Goal: Task Accomplishment & Management: Use online tool/utility

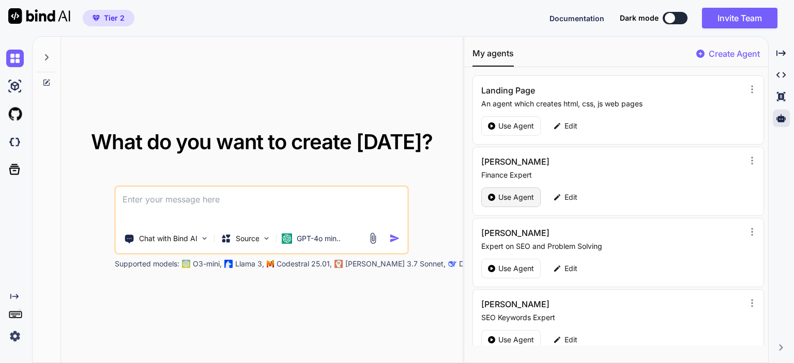
click at [502, 196] on p "Use Agent" at bounding box center [516, 197] width 36 height 10
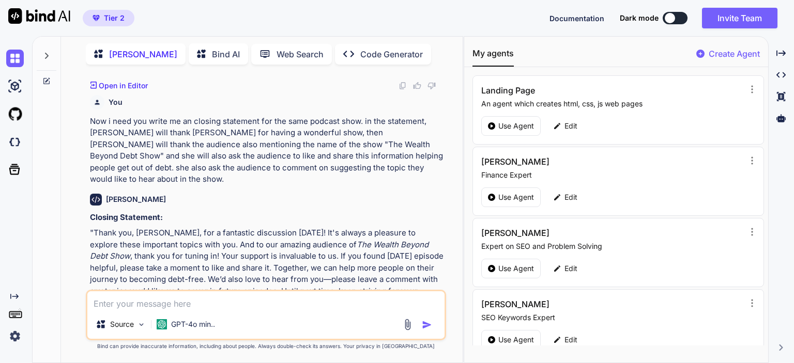
scroll to position [870, 0]
click at [140, 303] on textarea at bounding box center [265, 301] width 357 height 19
click at [298, 305] on textarea at bounding box center [265, 301] width 357 height 19
type textarea "x"
type textarea "w"
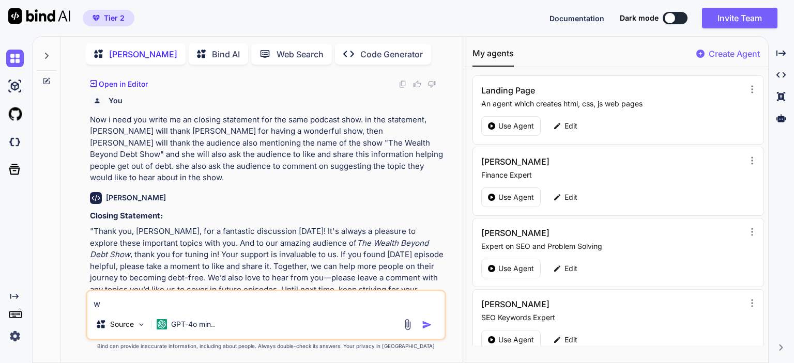
type textarea "x"
type textarea "wh"
type textarea "x"
type textarea "wha"
type textarea "x"
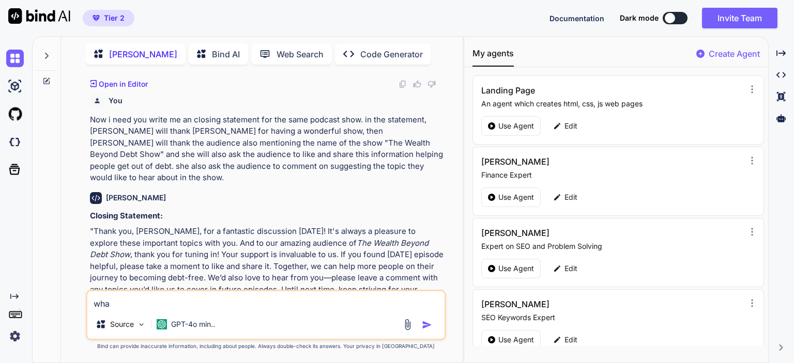
type textarea "what"
type textarea "x"
type textarea "what"
type textarea "x"
type textarea "what i"
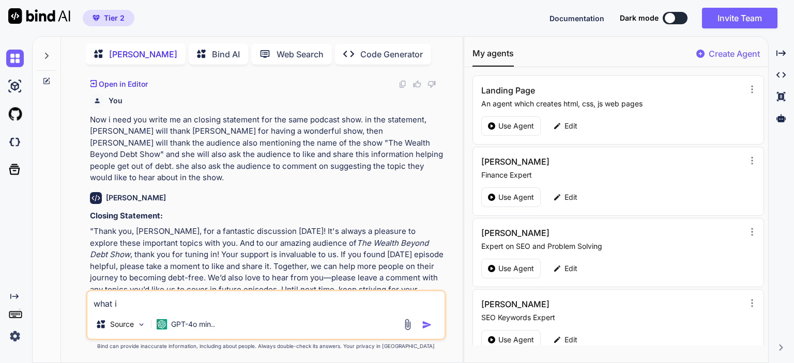
type textarea "x"
type textarea "what is"
type textarea "x"
type textarea "what is"
type textarea "x"
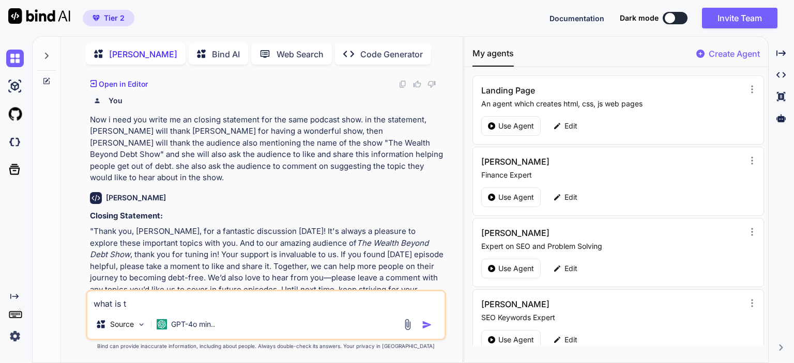
type textarea "what is th"
type textarea "x"
type textarea "what is the"
type textarea "x"
type textarea "what is the"
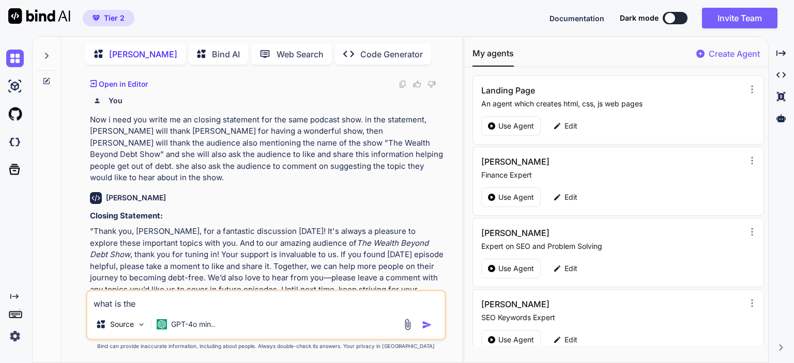
type textarea "x"
type textarea "what is the n"
type textarea "x"
type textarea "what is the ne"
type textarea "x"
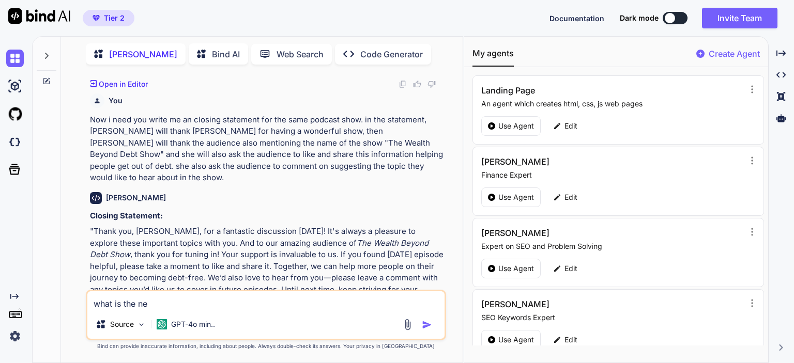
type textarea "what is the new"
type textarea "x"
type textarea "what is the news"
type textarea "x"
type textarea "what is the news a"
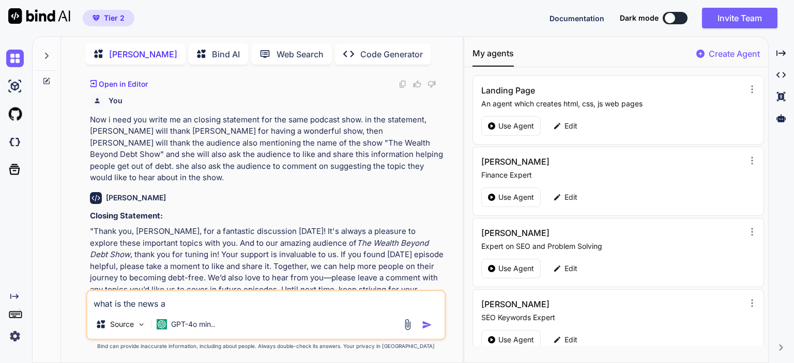
type textarea "x"
type textarea "what is the news"
type textarea "x"
type textarea "what is the news u"
type textarea "x"
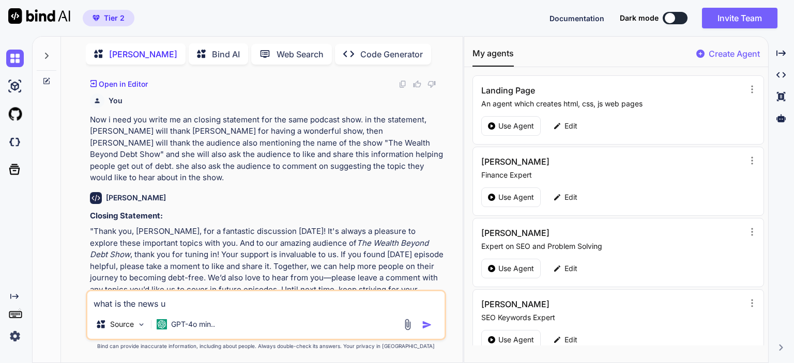
type textarea "what is the news up"
type textarea "x"
type textarea "what is the news upd"
type textarea "x"
type textarea "what is the news upda"
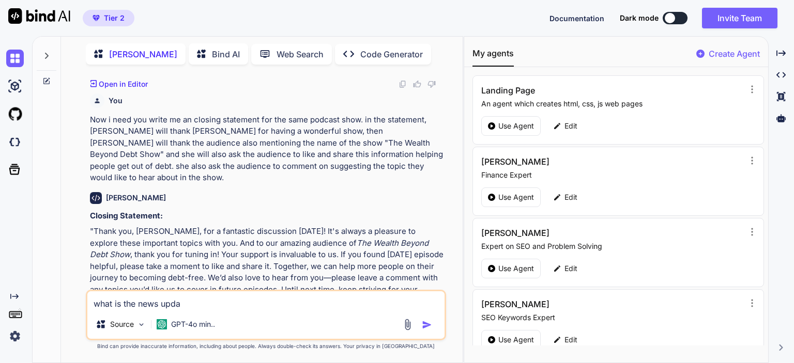
type textarea "x"
type textarea "what is the news updat"
type textarea "x"
type textarea "what is the news update"
type textarea "x"
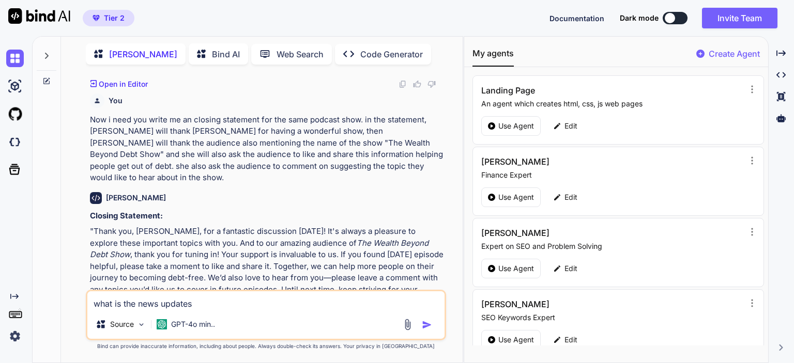
type textarea "what is the news updates"
click at [207, 303] on textarea "what is the news updates" at bounding box center [265, 301] width 357 height 19
type textarea "x"
type textarea "what is the news updates"
type textarea "x"
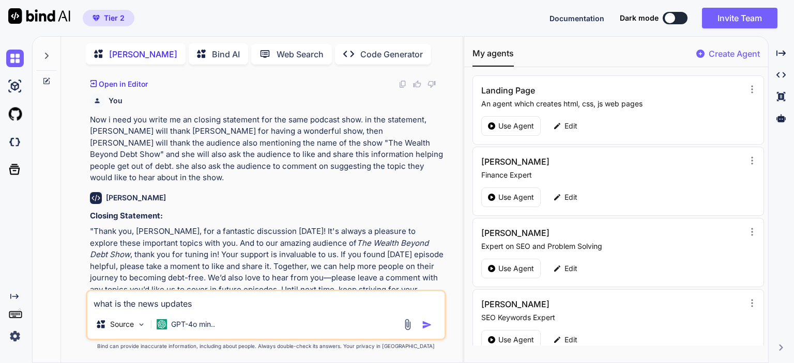
type textarea "what is the news updates i"
type textarea "x"
type textarea "what is the news updates in"
type textarea "x"
type textarea "what is the news updates in"
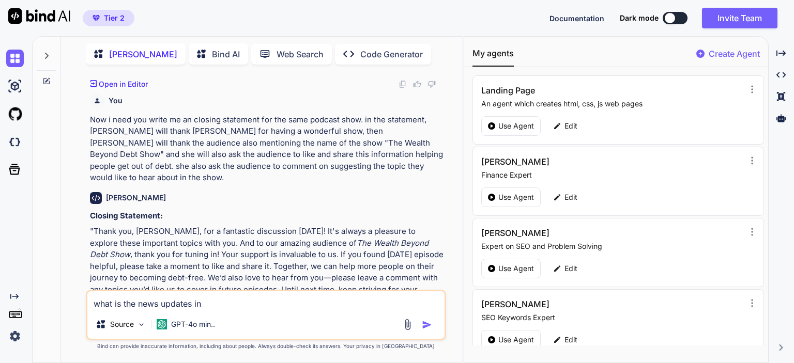
type textarea "x"
type textarea "what is the news updates in th"
type textarea "x"
type textarea "what is the news updates in the"
type textarea "x"
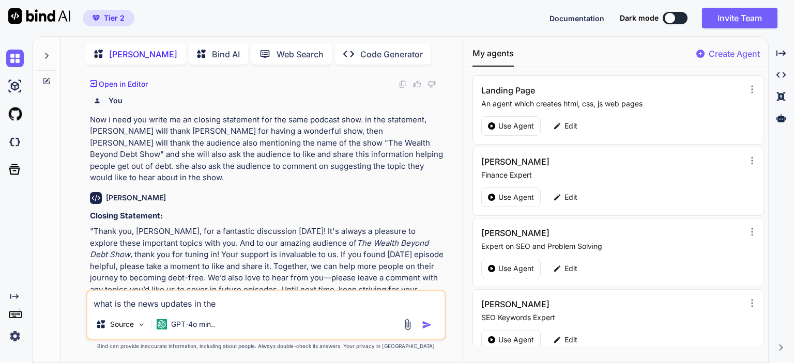
type textarea "what is the news updates in the"
type textarea "x"
type textarea "what is the news updates in the l"
type textarea "x"
type textarea "what is the news updates in the la"
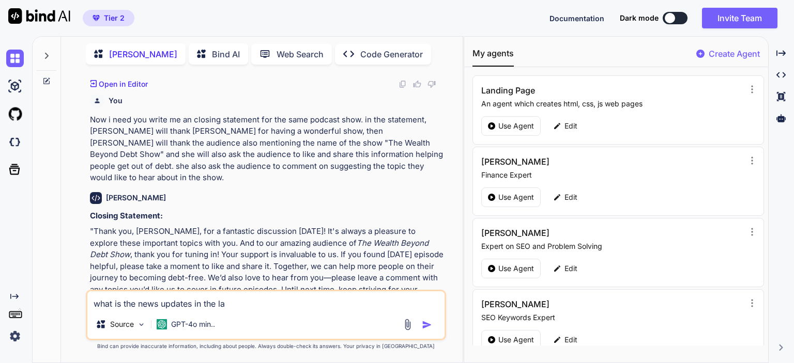
type textarea "x"
type textarea "what is the news updates in the las"
type textarea "x"
type textarea "what is the news updates in the last"
type textarea "x"
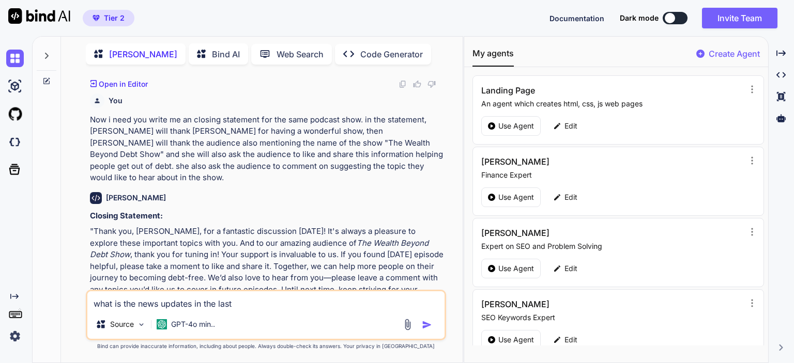
type textarea "what is the news updates in the last"
type textarea "x"
type textarea "what is the news updates in the last w"
type textarea "x"
type textarea "what is the news updates in the last we"
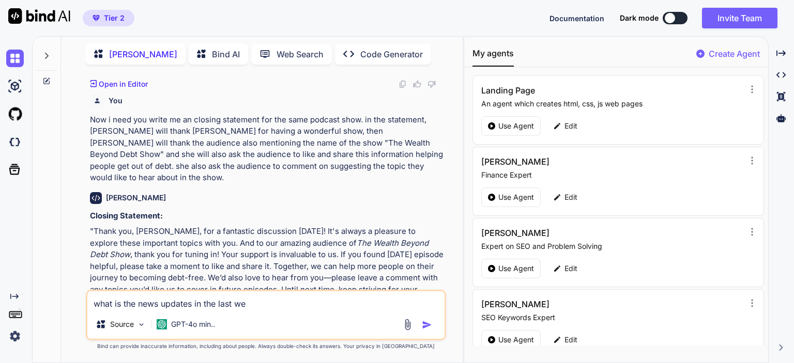
type textarea "x"
type textarea "what is the news updates in the last wee"
type textarea "x"
type textarea "what is the news updates in the last week"
type textarea "x"
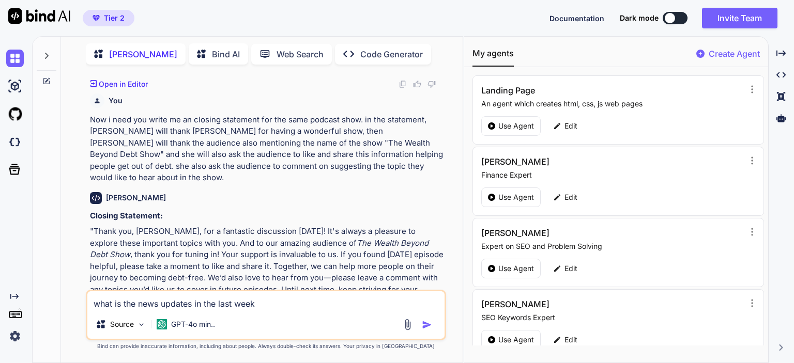
type textarea "what is the news updates in the last week"
type textarea "x"
type textarea "what is the news updates in the last week a"
type textarea "x"
type textarea "what is the news updates in the last week ab"
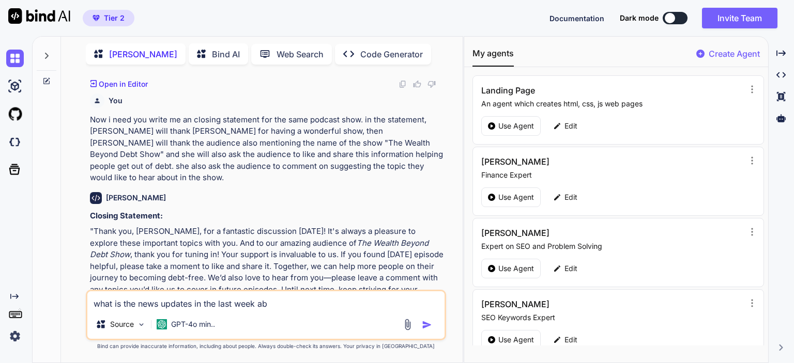
type textarea "x"
type textarea "what is the news updates in the last week abo"
type textarea "x"
type textarea "what is the news updates in the last week abou"
type textarea "x"
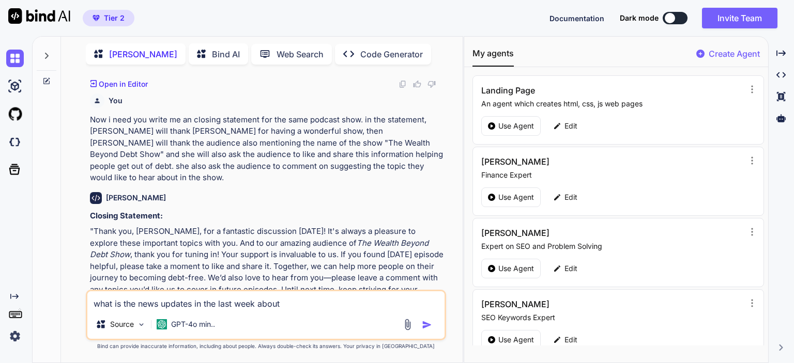
type textarea "what is the news updates in the last week about"
type textarea "x"
type textarea "what is the news updates in the last week about m"
type textarea "x"
type textarea "what is the news updates in the last week about mo"
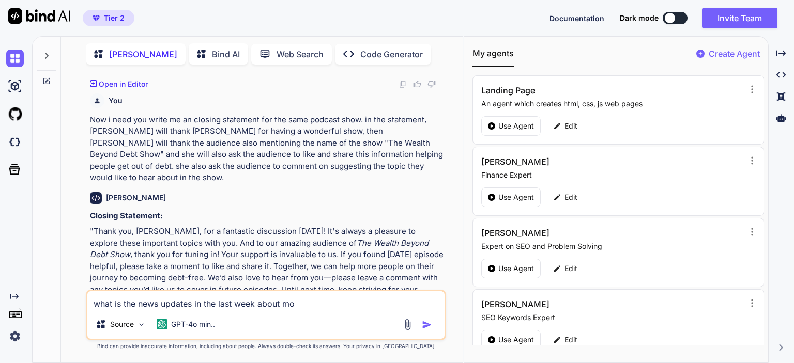
type textarea "x"
type textarea "what is the news updates in the last week about mor"
type textarea "x"
type textarea "what is the news updates in the last week about mort"
type textarea "x"
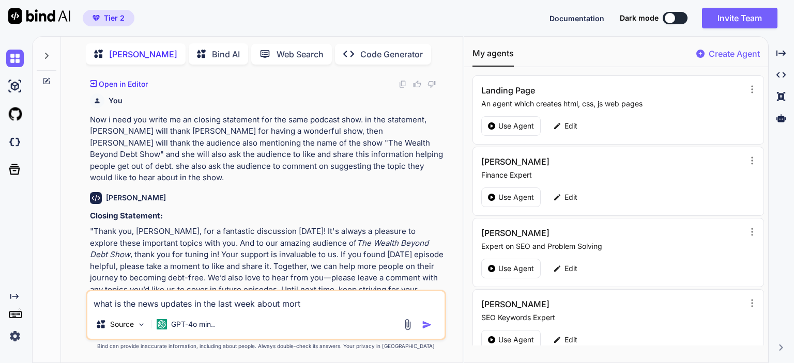
type textarea "what is the news updates in the last week about mortg"
type textarea "x"
type textarea "what is the news updates in the last week about mortga"
type textarea "x"
type textarea "what is the news updates in the last week about mortgag"
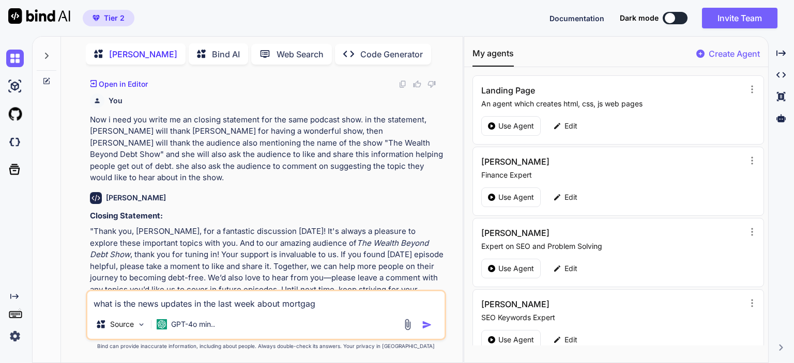
type textarea "x"
type textarea "what is the news updates in the last week about mortgage"
type textarea "x"
type textarea "what is the news updates in the last week about mortgage"
type textarea "x"
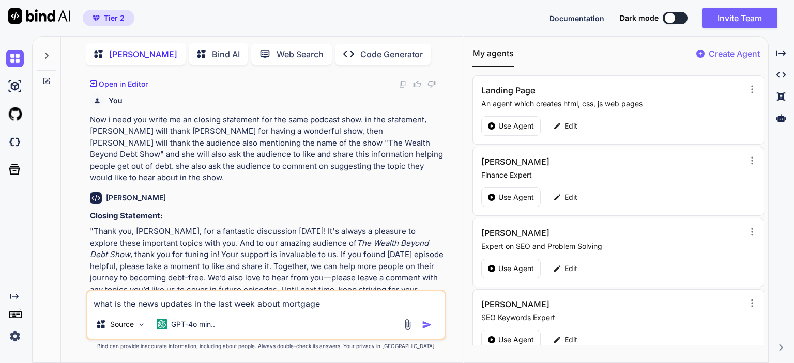
type textarea "what is the news updates in the last week about mortgage d"
type textarea "x"
type textarea "what is the news updates in the last week about mortgage de"
type textarea "x"
type textarea "what is the news updates in the last week about mortgage deb"
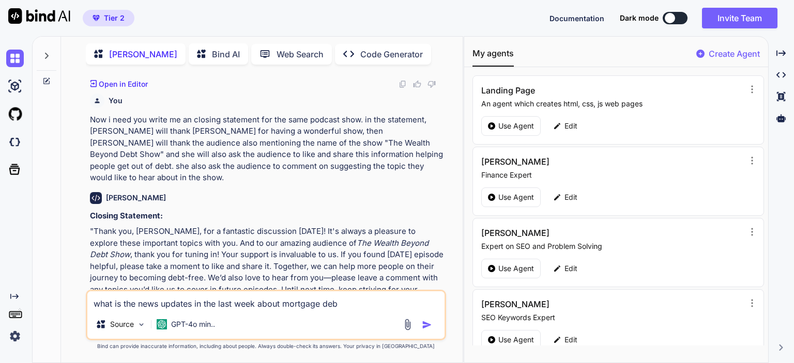
type textarea "x"
type textarea "what is the news updates in the last week about mortgage debt"
type textarea "x"
type textarea "what is the news updates in the last week about mortgage debt"
type textarea "x"
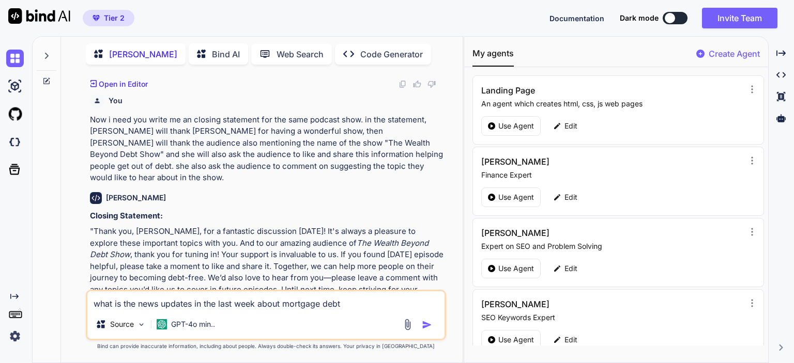
type textarea "what is the news updates in the last week about mortgage debt c"
type textarea "x"
type textarea "what is the news updates in the last week about mortgage debt cr"
type textarea "x"
type textarea "what is the news updates in the last week about mortgage debt [PERSON_NAME]"
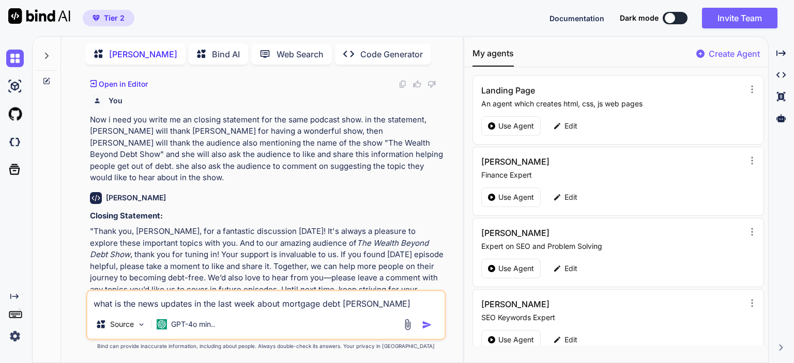
type textarea "x"
type textarea "what is the news updates in the last week about mortgage debt crisi"
type textarea "x"
type textarea "what is the news updates in the last week about mortgage debt crisis"
type textarea "x"
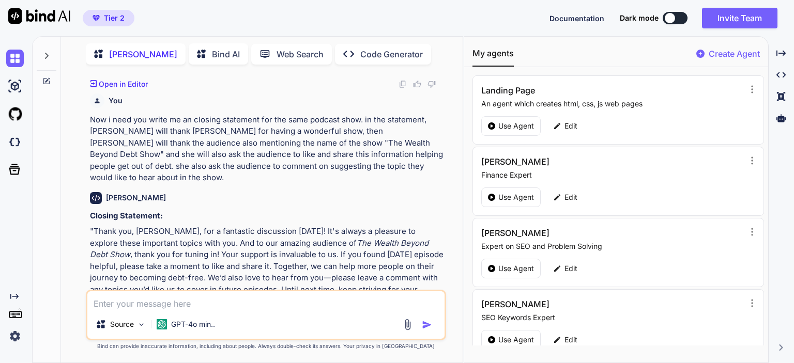
scroll to position [980, 0]
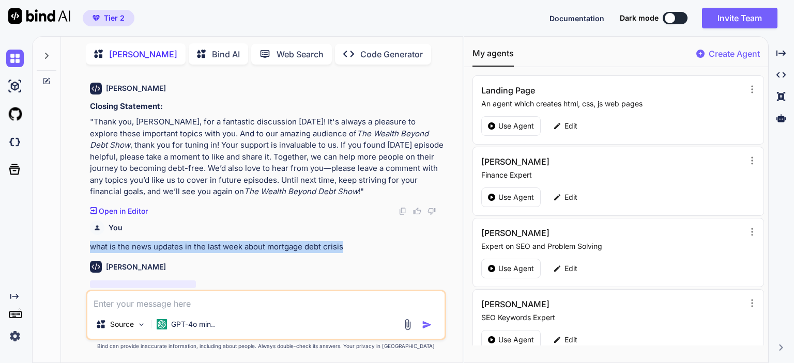
drag, startPoint x: 91, startPoint y: 212, endPoint x: 370, endPoint y: 212, distance: 278.1
click at [370, 241] on p "what is the news updates in the last week about mortgage debt crisis" at bounding box center [267, 247] width 354 height 12
copy p "what is the news updates in the last week about mortgage debt crisis"
click at [188, 301] on textarea at bounding box center [265, 301] width 357 height 19
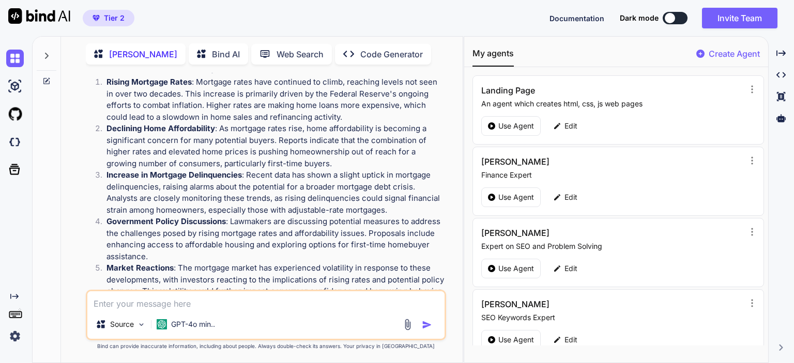
scroll to position [1226, 0]
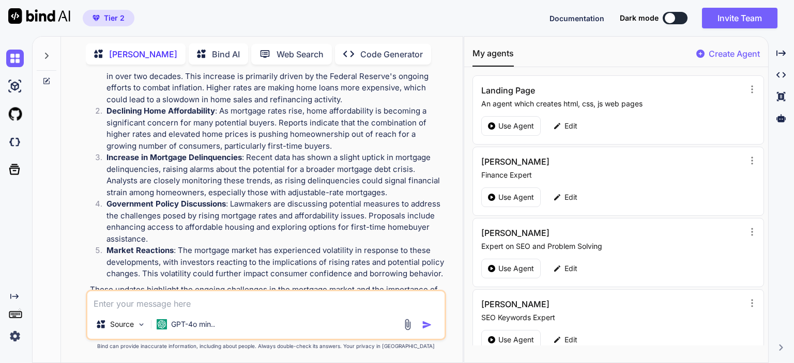
click at [174, 304] on textarea at bounding box center [265, 301] width 357 height 19
paste textarea "we need you to do. we need welcoming message in start of our podcast show. just…"
type textarea "x"
type textarea "we need you to do. we need welcoming message in start of our podcast show. just…"
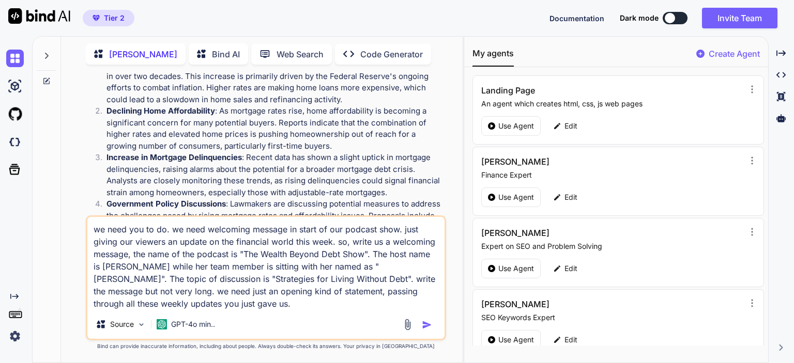
drag, startPoint x: 355, startPoint y: 268, endPoint x: 332, endPoint y: 266, distance: 22.8
click at [332, 266] on textarea "we need you to do. we need welcoming message in start of our podcast show. just…" at bounding box center [265, 263] width 357 height 93
type textarea "x"
type textarea "we need you to do. we need welcoming message in start of our podcast show. just…"
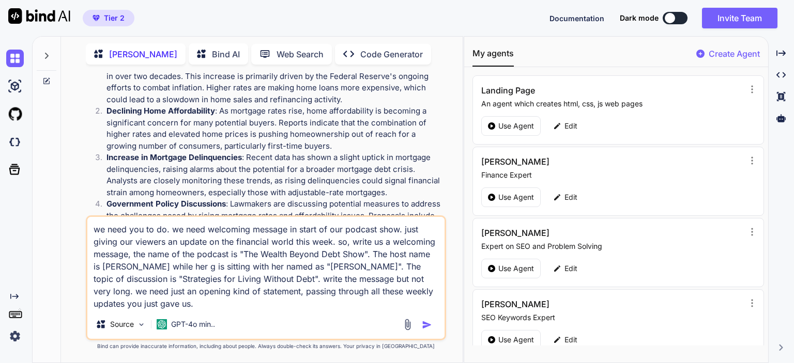
type textarea "x"
type textarea "we need you to do. we need welcoming message in start of our podcast show. just…"
type textarea "x"
type textarea "we need you to do. we need welcoming message in start of our podcast show. just…"
type textarea "x"
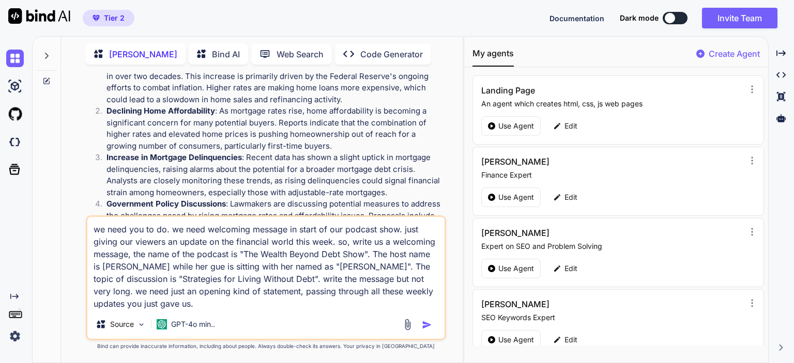
type textarea "we need you to do. we need welcoming message in start of our podcast show. just…"
type textarea "x"
type textarea "we need you to do. we need welcoming message in start of our podcast show. just…"
drag, startPoint x: 97, startPoint y: 282, endPoint x: 227, endPoint y: 285, distance: 130.3
click at [227, 285] on textarea "we need you to do. we need welcoming message in start of our podcast show. just…" at bounding box center [265, 263] width 357 height 93
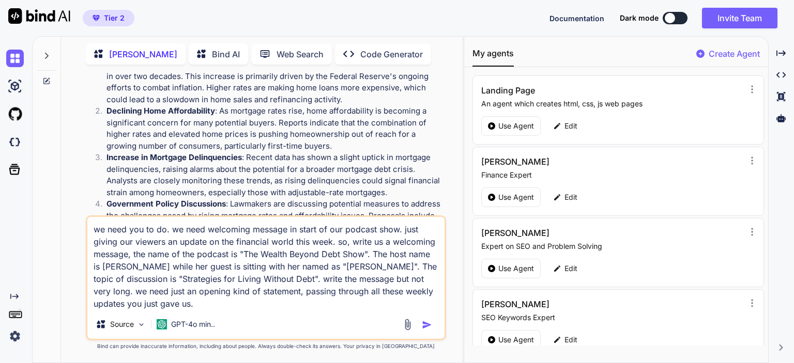
paste textarea "Navigating the Mortgage Debt Crisis"
type textarea "x"
type textarea "we need you to do. we need welcoming message in start of our podcast show. just…"
click at [322, 268] on textarea "we need you to do. we need welcoming message in start of our podcast show. just…" at bounding box center [265, 263] width 357 height 93
drag, startPoint x: 322, startPoint y: 268, endPoint x: 302, endPoint y: 267, distance: 19.7
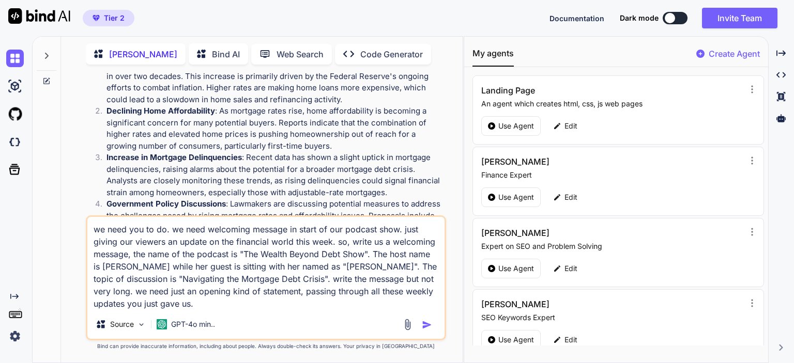
click at [302, 267] on textarea "we need you to do. we need welcoming message in start of our podcast show. just…" at bounding box center [265, 263] width 357 height 93
type textarea "x"
type textarea "we need you to do. we need welcoming message in start of our podcast show. just…"
type textarea "x"
type textarea "we need you to do. we need welcoming message in start of our podcast show. just…"
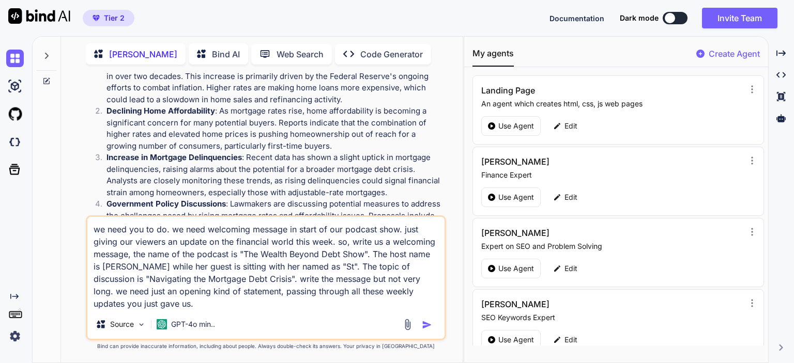
type textarea "x"
type textarea "we need you to do. we need welcoming message in start of our podcast show. just…"
type textarea "x"
type textarea "we need you to do. we need welcoming message in start of our podcast show. just…"
type textarea "x"
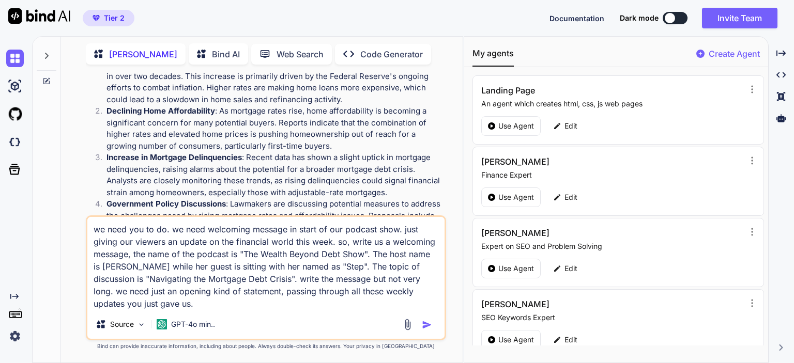
type textarea "we need you to do. we need welcoming message in start of our podcast show. just…"
type textarea "x"
type textarea "we need you to do. we need welcoming message in start of our podcast show. just…"
type textarea "x"
type textarea "we need you to do. we need welcoming message in start of our podcast show. just…"
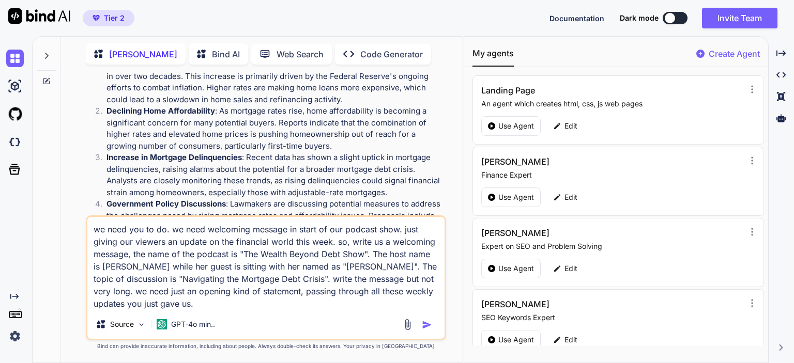
type textarea "x"
type textarea "we need you to do. we need welcoming message in start of our podcast show. just…"
type textarea "x"
click at [247, 280] on textarea "we need you to do. we need welcoming message in start of our podcast show. just…" at bounding box center [265, 263] width 357 height 93
type textarea "we need you to do. we need welcoming message in start of our podcast show. just…"
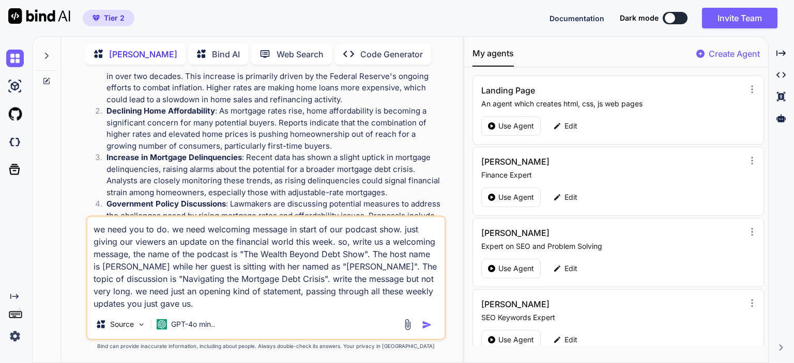
click at [427, 324] on img "button" at bounding box center [427, 325] width 10 height 10
type textarea "x"
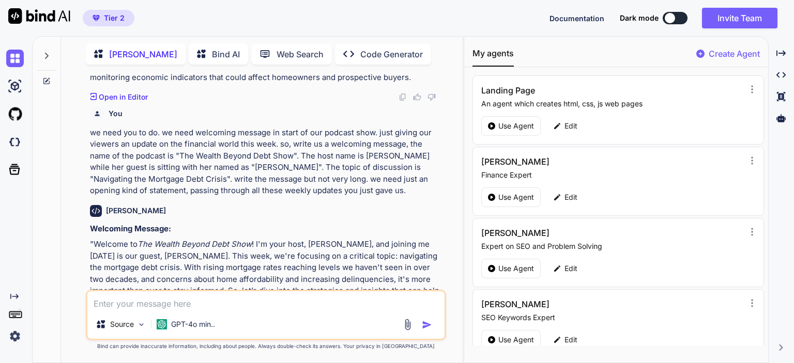
scroll to position [1450, 0]
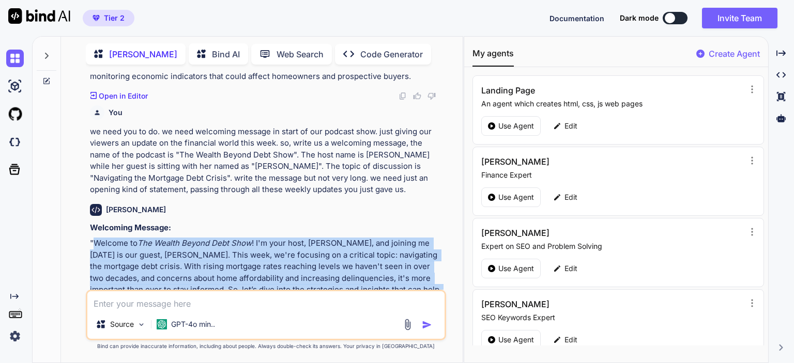
drag, startPoint x: 95, startPoint y: 209, endPoint x: 186, endPoint y: 268, distance: 108.4
click at [186, 268] on p ""Welcome to The Wealth Beyond Debt Show ! I'm your host, [PERSON_NAME], and joi…" at bounding box center [267, 273] width 354 height 70
click at [186, 267] on p ""Welcome to The Wealth Beyond Debt Show ! I'm your host, [PERSON_NAME], and joi…" at bounding box center [267, 273] width 354 height 70
drag, startPoint x: 186, startPoint y: 266, endPoint x: 93, endPoint y: 206, distance: 110.7
click at [93, 238] on p ""Welcome to The Wealth Beyond Debt Show ! I'm your host, [PERSON_NAME], and joi…" at bounding box center [267, 273] width 354 height 70
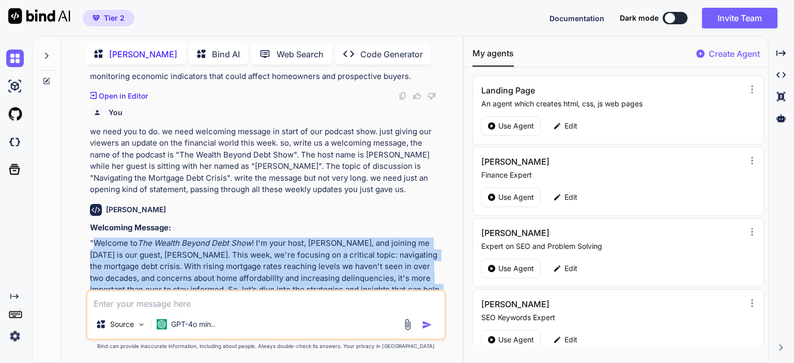
click at [93, 238] on p ""Welcome to The Wealth Beyond Debt Show ! I'm your host, [PERSON_NAME], and joi…" at bounding box center [267, 273] width 354 height 70
drag, startPoint x: 94, startPoint y: 207, endPoint x: 187, endPoint y: 268, distance: 111.7
click at [187, 268] on p ""Welcome to The Wealth Beyond Debt Show ! I'm your host, [PERSON_NAME], and joi…" at bounding box center [267, 273] width 354 height 70
drag, startPoint x: 93, startPoint y: 208, endPoint x: 187, endPoint y: 267, distance: 111.3
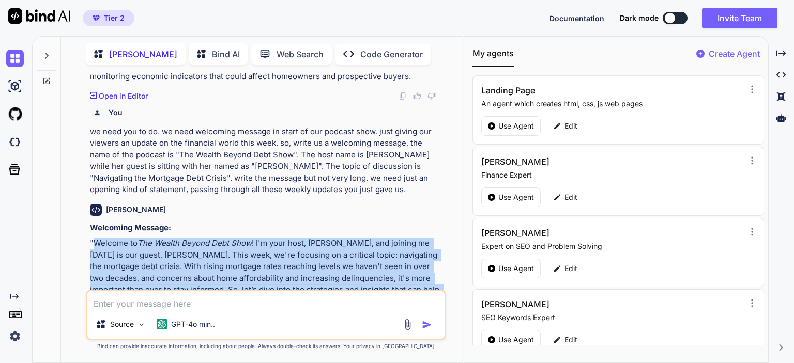
click at [187, 267] on p ""Welcome to The Wealth Beyond Debt Show ! I'm your host, [PERSON_NAME], and joi…" at bounding box center [267, 273] width 354 height 70
copy p "Welcome to The Wealth Beyond Debt Show ! I'm your host, [PERSON_NAME], and join…"
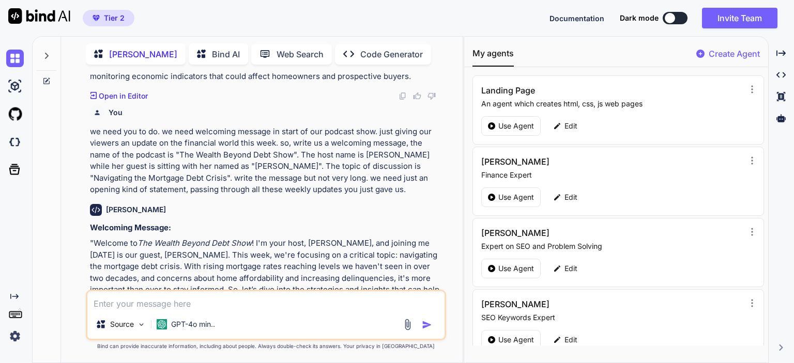
drag, startPoint x: 163, startPoint y: 303, endPoint x: 168, endPoint y: 293, distance: 11.6
click at [163, 303] on textarea at bounding box center [265, 301] width 357 height 19
click at [218, 301] on textarea at bounding box center [265, 301] width 357 height 19
paste textarea "Now i need you write me an closing statement for the same podcast show. in the …"
type textarea "x"
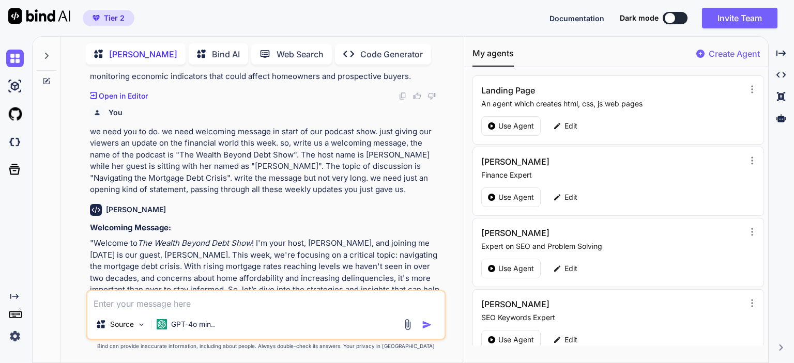
type textarea "Now i need you write me an closing statement for the same podcast show. in the …"
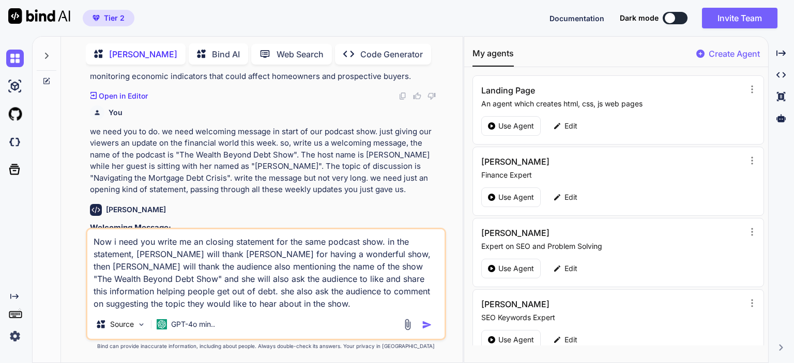
type textarea "x"
type textarea "Now i need you write me an closing statement for the same podcast show. in the …"
type textarea "x"
type textarea "Now i need you write me an closing statement for the same podcast show. in the …"
type textarea "x"
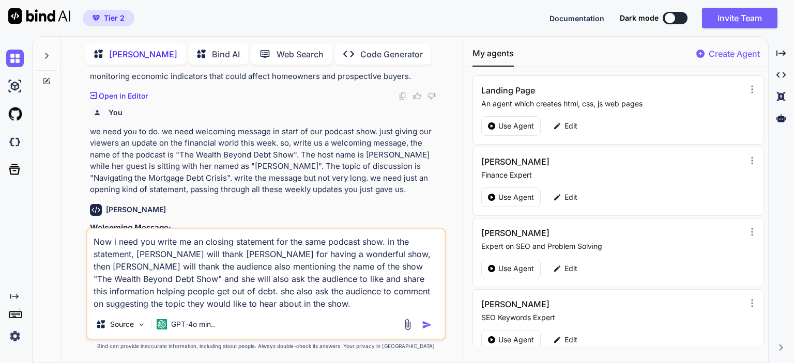
type textarea "Now i need you write me an closing statement for the same podcast show. in the …"
type textarea "x"
type textarea "Now i need you write me an closing statement for the same podcast show. in the …"
type textarea "x"
type textarea "Now i need you write me an closing statement for the same podcast show. in the …"
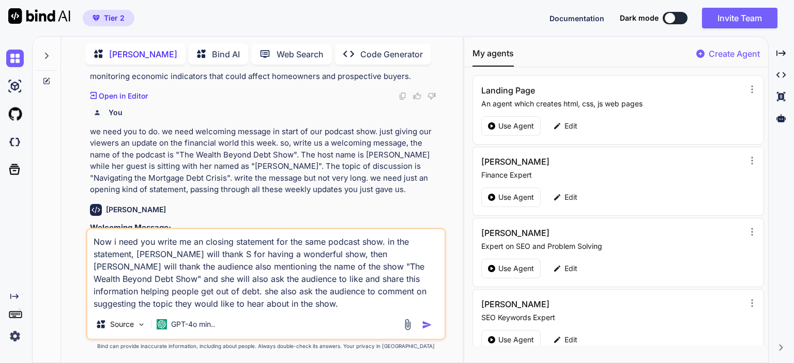
type textarea "x"
type textarea "Now i need you write me an closing statement for the same podcast show. in the …"
type textarea "x"
type textarea "Now i need you write me an closing statement for the same podcast show. in the …"
type textarea "x"
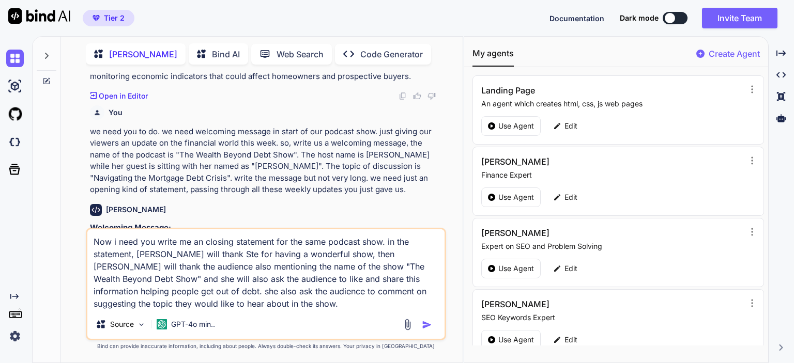
type textarea "Now i need you write me an closing statement for the same podcast show. in the …"
type textarea "x"
type textarea "Now i need you write me an closing statement for the same podcast show. in the …"
type textarea "x"
type textarea "Now i need you write me an closing statement for the same podcast show. in the …"
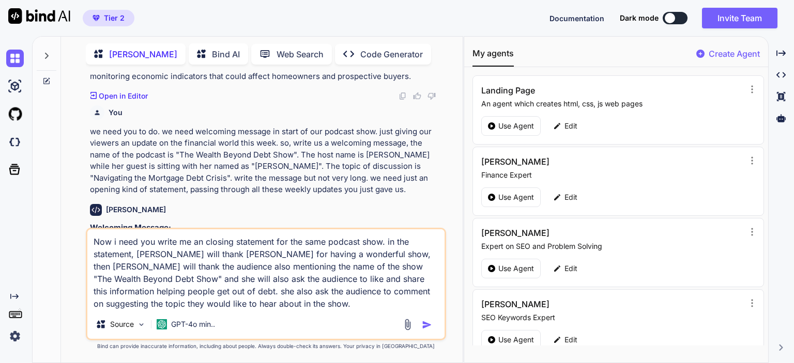
type textarea "x"
type textarea "Now i need you write me an closing statement for the same podcast show. in the …"
type textarea "x"
type textarea "Now i need you write me an closing statement for the same podcast show. in the …"
type textarea "x"
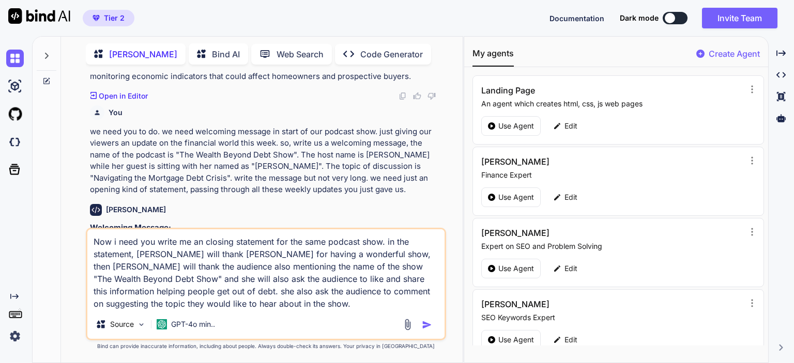
type textarea "Now i need you write me an closing statement for the same podcast show. in the …"
drag, startPoint x: 200, startPoint y: 254, endPoint x: 238, endPoint y: 256, distance: 37.8
click at [238, 256] on textarea "Now i need you write me an closing statement for the same podcast show. in the …" at bounding box center [265, 270] width 357 height 81
drag, startPoint x: 397, startPoint y: 255, endPoint x: 376, endPoint y: 255, distance: 20.7
click at [376, 255] on textarea "Now i need you write me an closing statement for the same podcast show. in the …" at bounding box center [265, 270] width 357 height 81
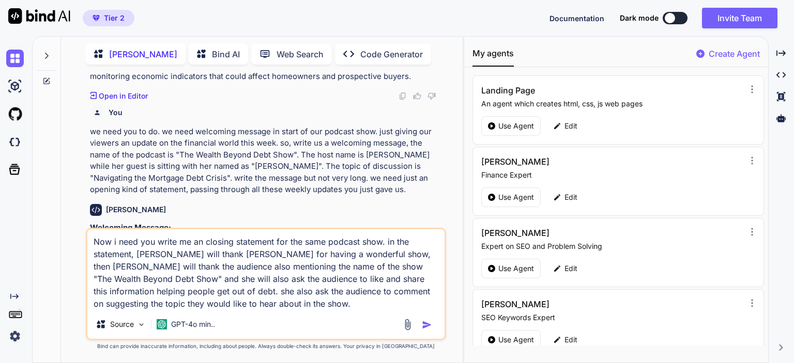
type textarea "x"
type textarea "Now i need you write me an closing statement for the same podcast show. in the …"
type textarea "x"
type textarea "Now i need you write me an closing statement for the same podcast show. in the …"
type textarea "x"
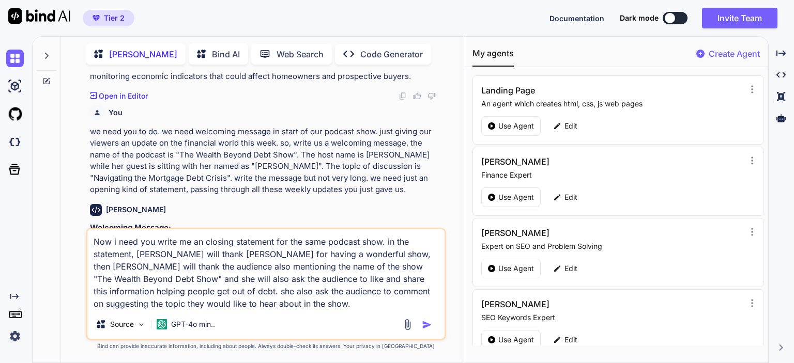
type textarea "Now i need you write me an closing statement for the same podcast show. in the …"
drag, startPoint x: 351, startPoint y: 255, endPoint x: 241, endPoint y: 256, distance: 109.6
click at [241, 256] on textarea "Now i need you write me an closing statement for the same podcast show. in the …" at bounding box center [265, 270] width 357 height 81
click at [277, 308] on textarea "Now i need you write me an closing statement for the same podcast show. in the …" at bounding box center [265, 270] width 357 height 81
click at [426, 326] on img "button" at bounding box center [427, 325] width 10 height 10
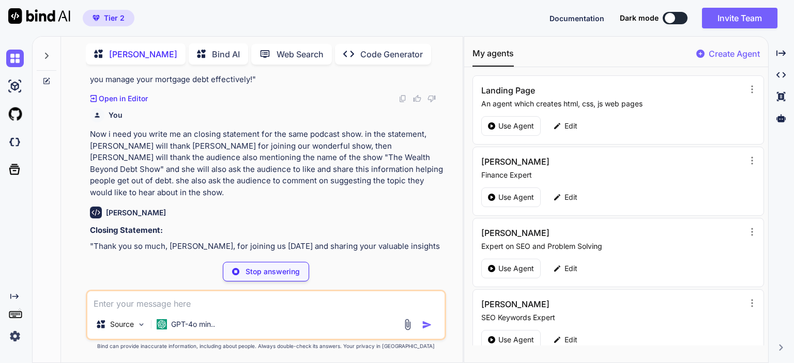
scroll to position [1677, 0]
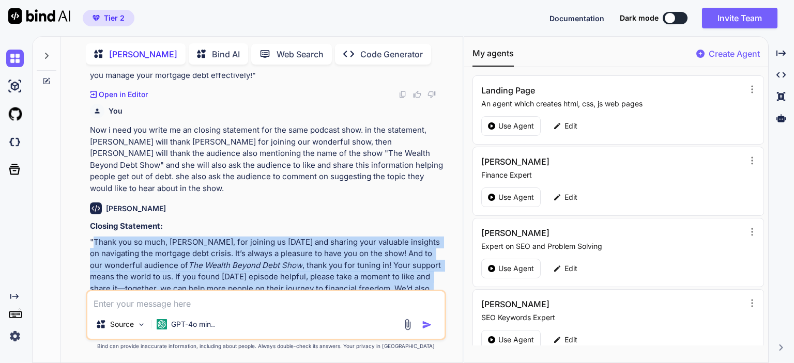
drag, startPoint x: 93, startPoint y: 195, endPoint x: 188, endPoint y: 281, distance: 127.8
click at [188, 281] on p ""Thank you so much, [PERSON_NAME], for joining us [DATE] and sharing your valua…" at bounding box center [267, 283] width 354 height 93
copy p "Thank you so much, [PERSON_NAME], for joining us [DATE] and sharing your valuab…"
